Goal: Check status: Check status

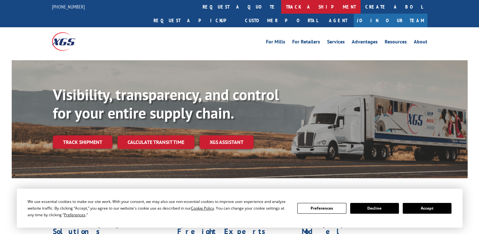
click at [281, 6] on link "track a shipment" at bounding box center [320, 7] width 79 height 14
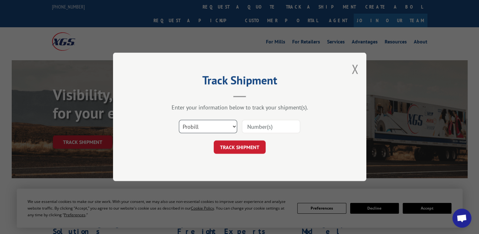
drag, startPoint x: 219, startPoint y: 125, endPoint x: 215, endPoint y: 125, distance: 3.5
click at [219, 125] on select "Select category... Probill BOL PO" at bounding box center [208, 126] width 58 height 13
select select "bol"
click at [179, 120] on select "Select category... Probill BOL PO" at bounding box center [208, 126] width 58 height 13
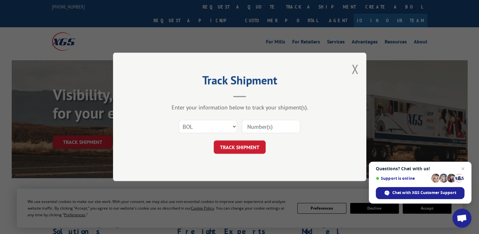
paste input "17691983"
type input "17691983"
click at [251, 144] on button "TRACK SHIPMENT" at bounding box center [240, 147] width 52 height 13
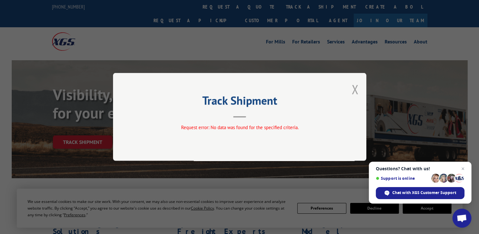
click at [356, 89] on button "Close modal" at bounding box center [354, 89] width 7 height 17
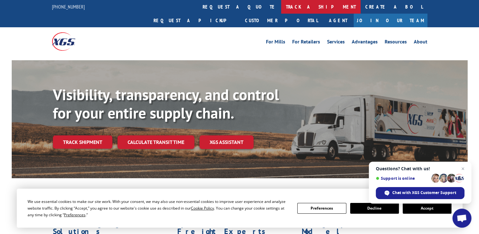
click at [281, 5] on link "track a shipment" at bounding box center [320, 7] width 79 height 14
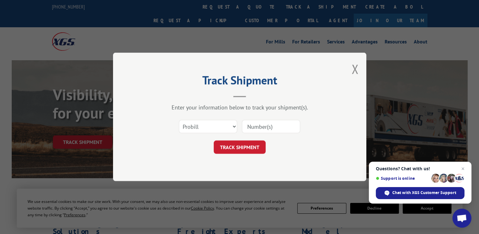
paste input "17691983"
type input "17691983"
click at [248, 150] on button "TRACK SHIPMENT" at bounding box center [240, 147] width 52 height 13
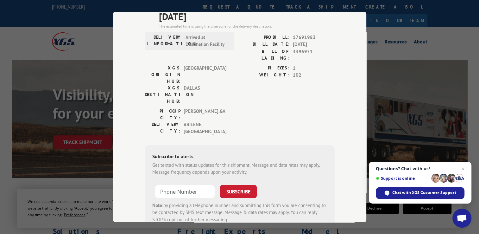
scroll to position [74, 0]
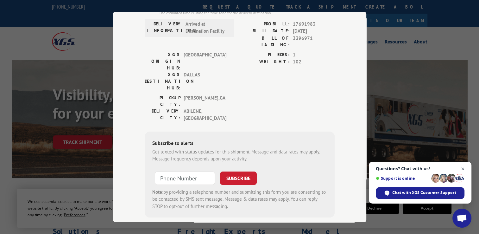
click at [462, 169] on span "Close chat" at bounding box center [463, 169] width 8 height 8
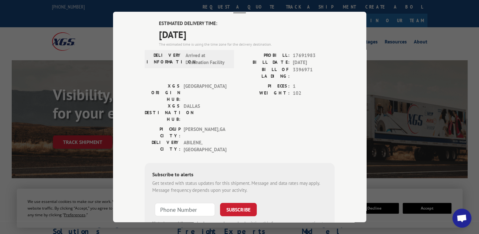
scroll to position [0, 0]
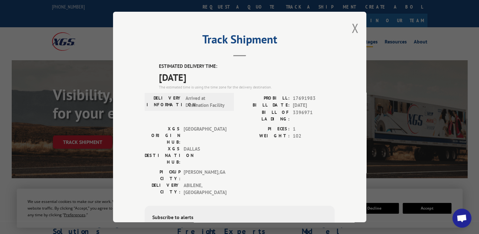
drag, startPoint x: 355, startPoint y: 28, endPoint x: 352, endPoint y: 29, distance: 3.2
click at [352, 29] on button "Close modal" at bounding box center [354, 28] width 7 height 17
